Goal: Task Accomplishment & Management: Use online tool/utility

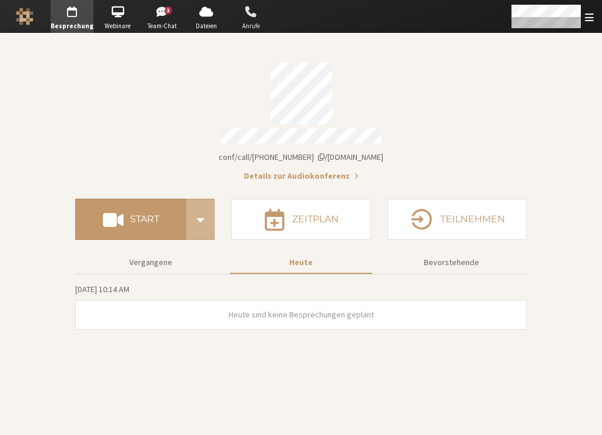
click at [242, 21] on span "Anrufe" at bounding box center [250, 26] width 41 height 10
